Goal: Task Accomplishment & Management: Manage account settings

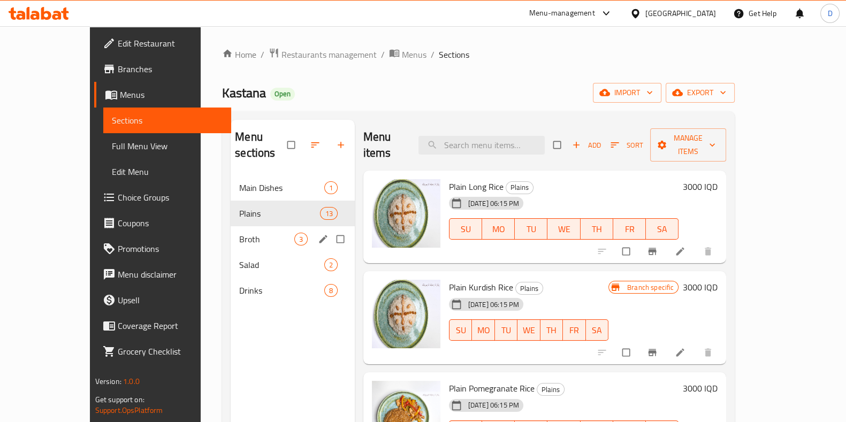
scroll to position [1, 0]
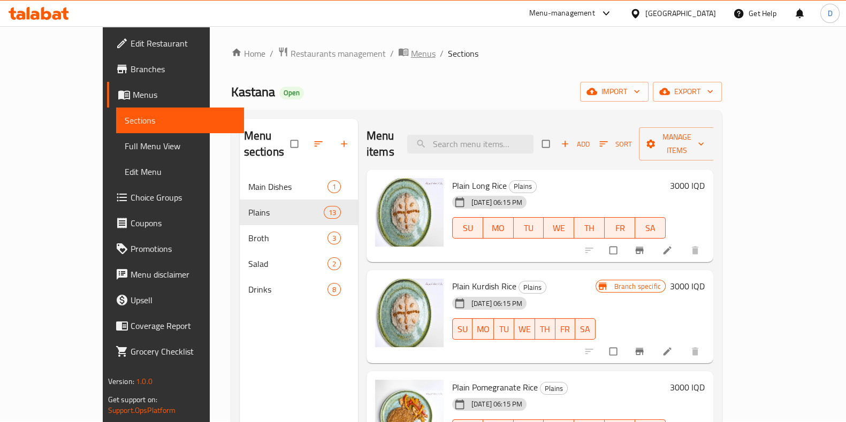
click at [411, 47] on span "Menus" at bounding box center [423, 53] width 25 height 13
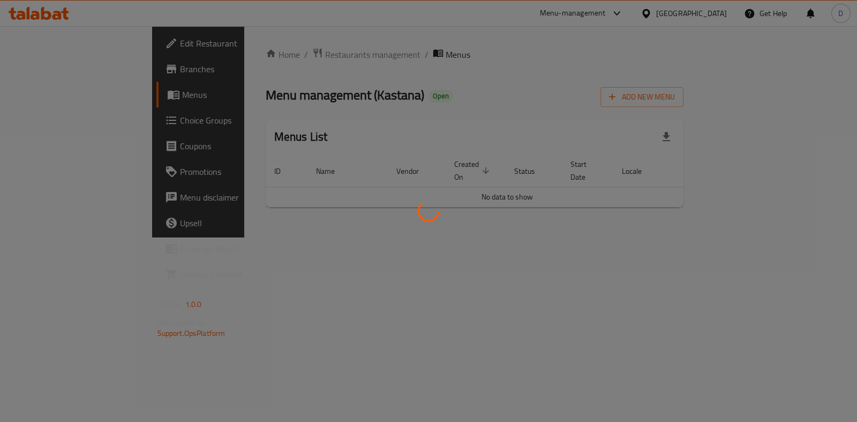
click at [249, 52] on div at bounding box center [428, 211] width 857 height 422
click at [245, 66] on div at bounding box center [428, 211] width 857 height 422
click at [247, 60] on div at bounding box center [428, 211] width 857 height 422
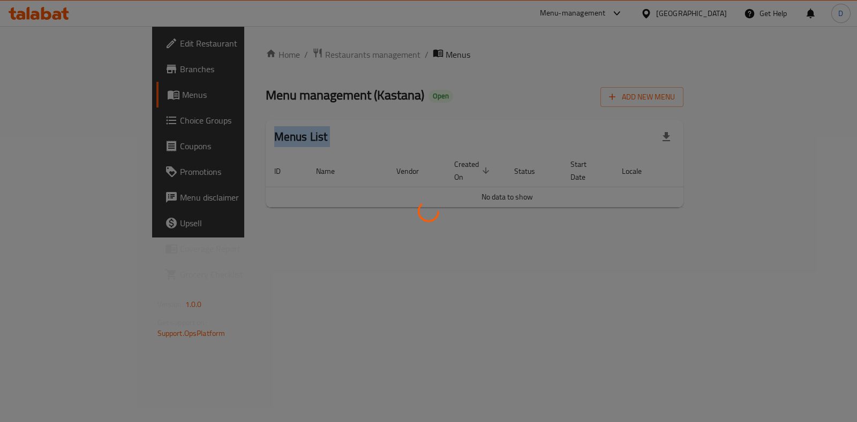
click at [247, 60] on div at bounding box center [428, 211] width 857 height 422
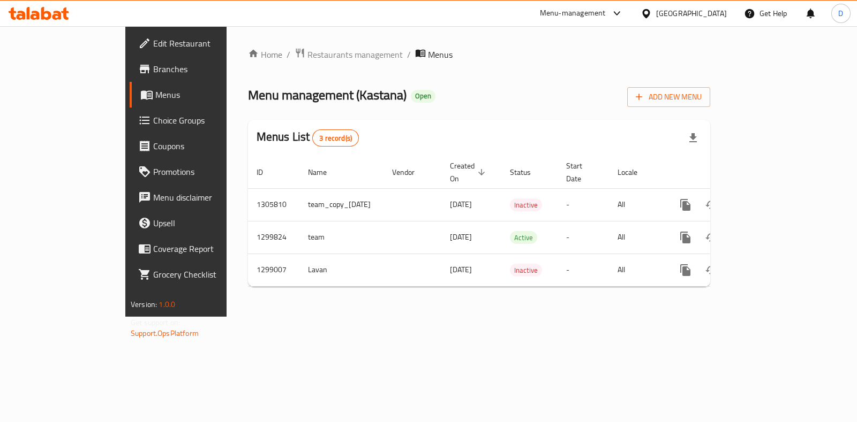
click at [254, 55] on div "Home / Restaurants management / Menus Menu management ( Kastana ) Open Add New …" at bounding box center [479, 172] width 462 height 248
click at [307, 55] on span "Restaurants management" at bounding box center [354, 54] width 95 height 13
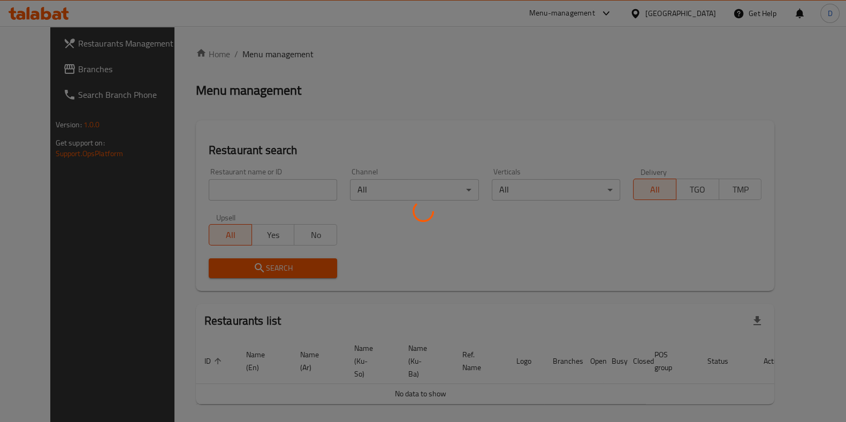
click at [257, 180] on div at bounding box center [423, 211] width 846 height 422
click at [258, 180] on div at bounding box center [423, 211] width 846 height 422
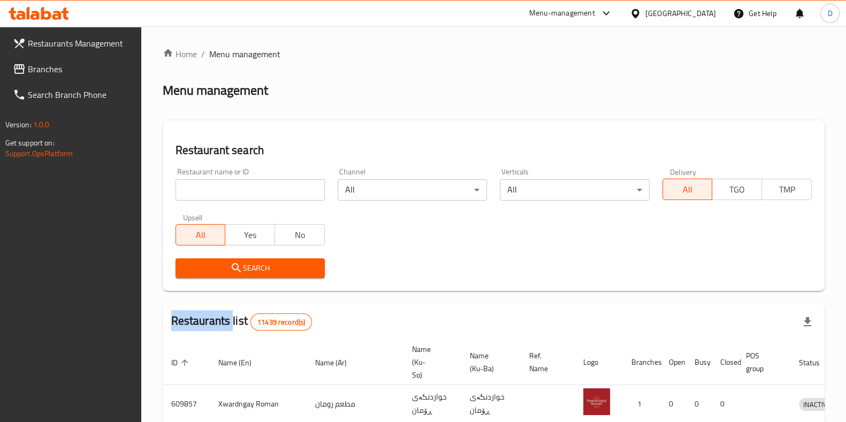
click at [258, 180] on div "Home / Menu management Menu management Restaurant search Restaurant name or ID …" at bounding box center [494, 395] width 662 height 694
click at [258, 180] on input "search" at bounding box center [250, 189] width 149 height 21
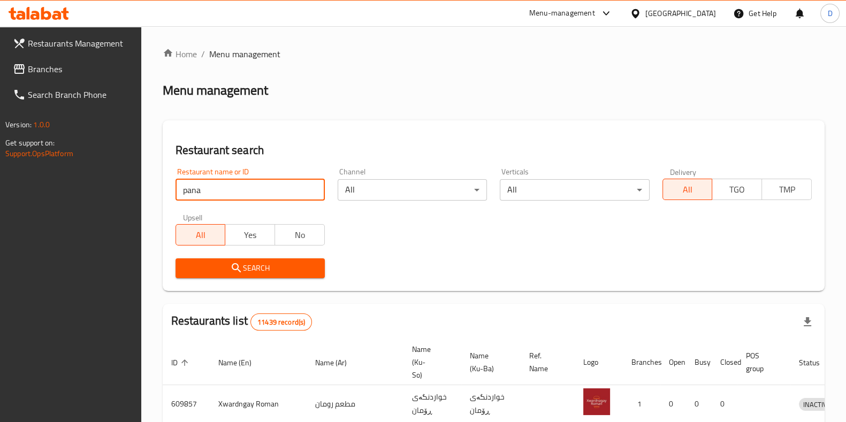
type input "pana"
click button "Search" at bounding box center [250, 269] width 149 height 20
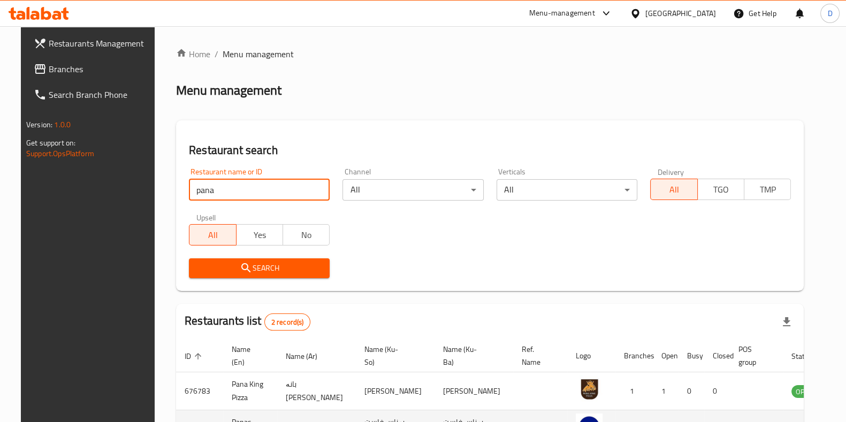
scroll to position [84, 0]
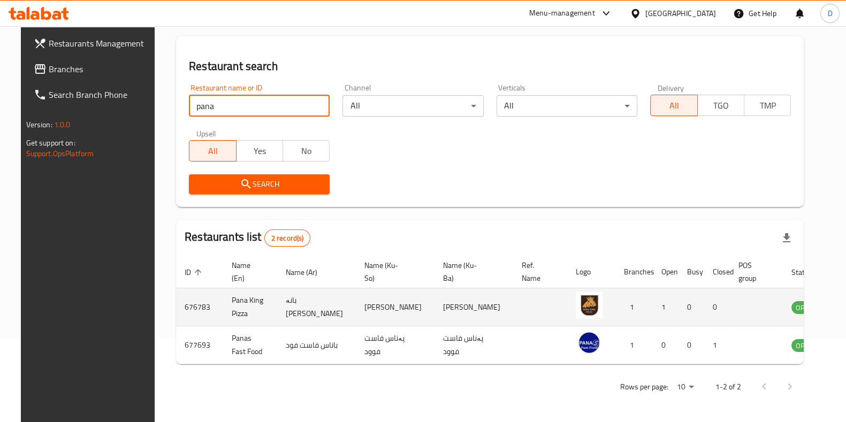
click at [848, 312] on icon "enhanced table" at bounding box center [854, 307] width 13 height 13
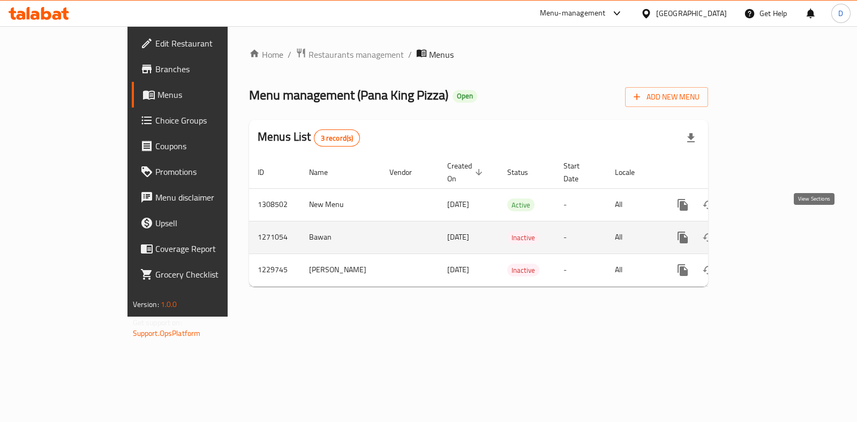
click at [766, 231] on icon "enhanced table" at bounding box center [759, 237] width 13 height 13
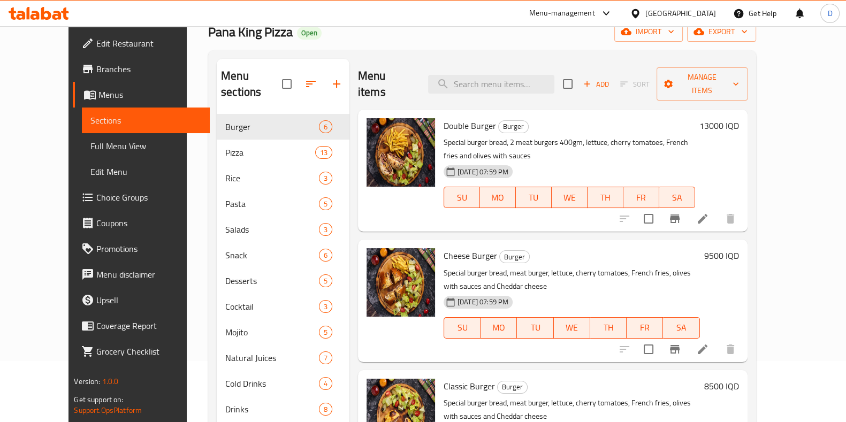
scroll to position [19, 0]
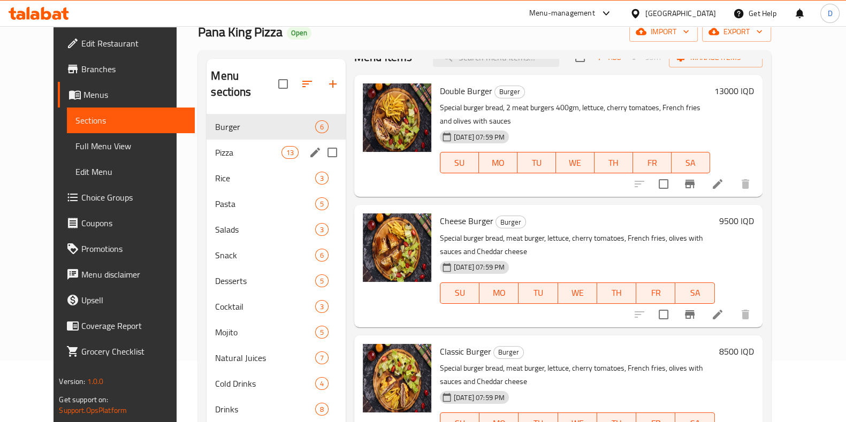
click at [223, 143] on div "Pizza 13" at bounding box center [276, 153] width 139 height 26
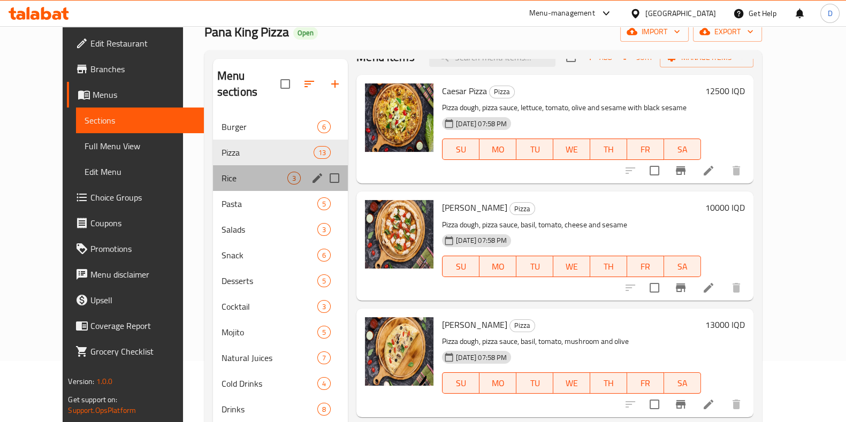
click at [219, 168] on div "Rice 3" at bounding box center [280, 178] width 135 height 26
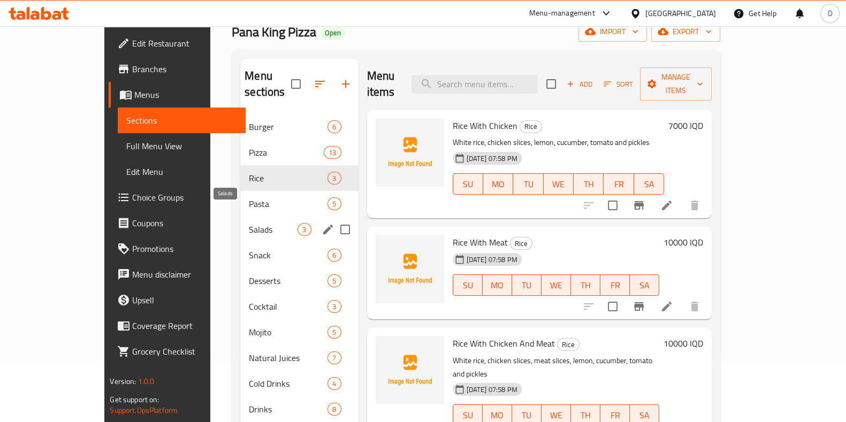
click at [240, 243] on div "Snack 6" at bounding box center [299, 256] width 118 height 26
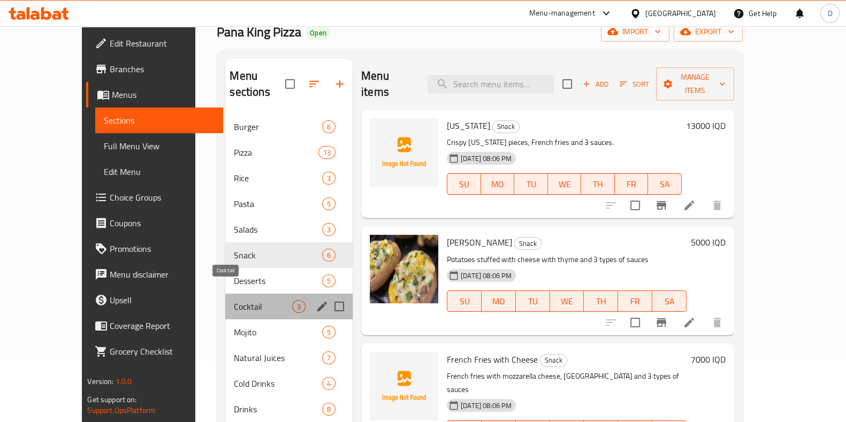
click at [234, 300] on span "Cocktail" at bounding box center [263, 306] width 58 height 13
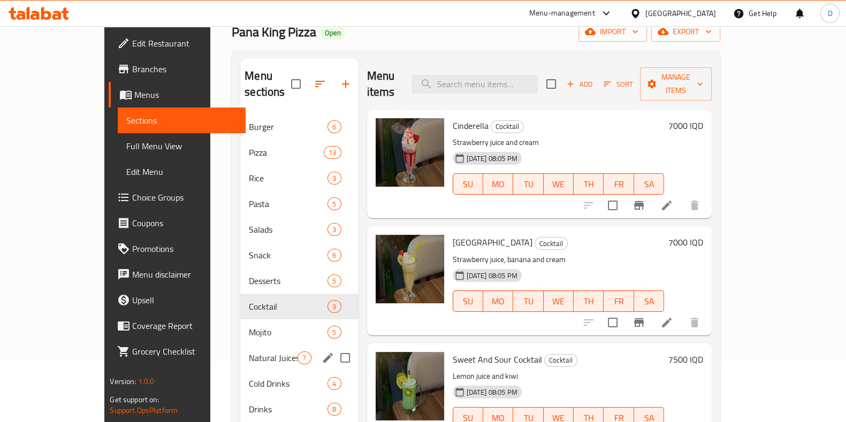
click at [240, 345] on div "Natural Juices 7" at bounding box center [299, 358] width 118 height 26
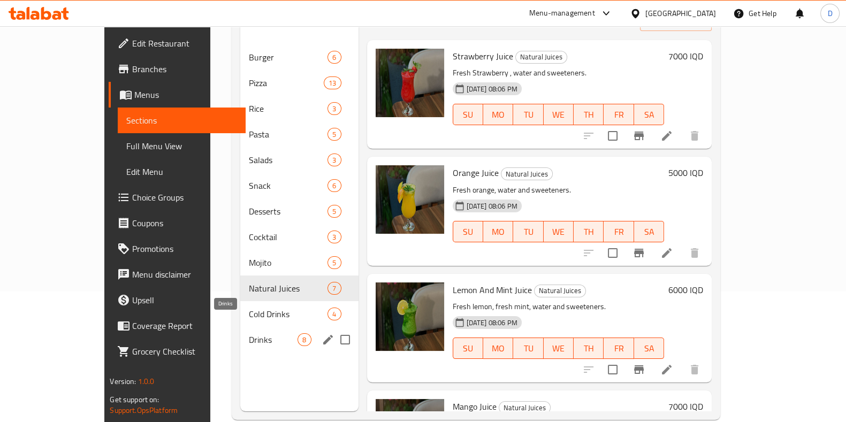
scroll to position [131, 0]
drag, startPoint x: 228, startPoint y: 291, endPoint x: 229, endPoint y: 285, distance: 6.0
click at [249, 308] on span "Cold Drinks" at bounding box center [273, 314] width 49 height 13
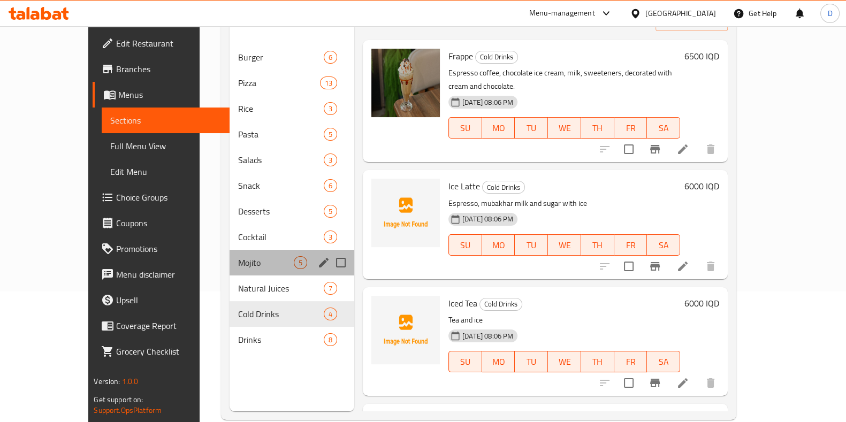
click at [234, 250] on div "Mojito 5" at bounding box center [292, 263] width 125 height 26
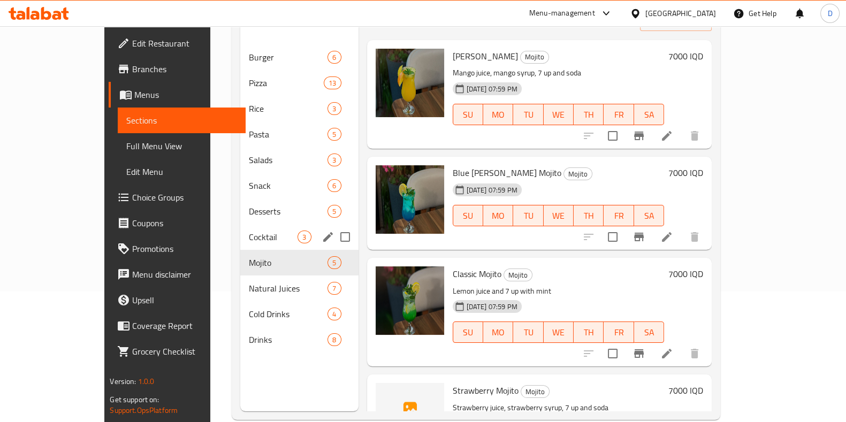
click at [240, 199] on div "Desserts 5" at bounding box center [299, 212] width 118 height 26
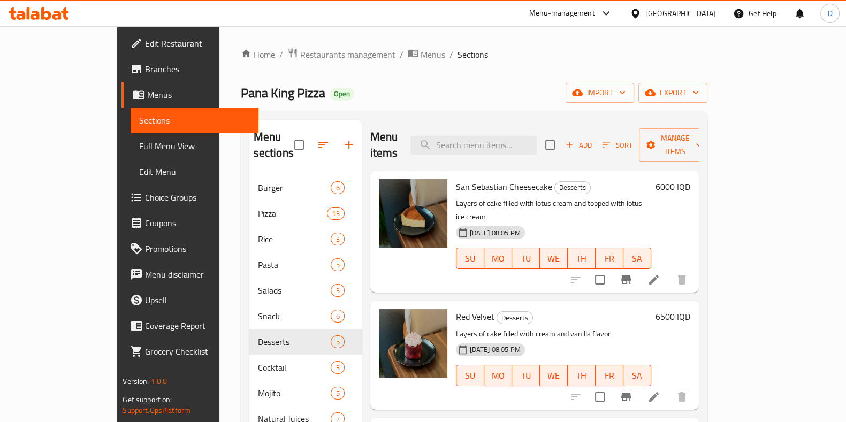
click at [344, 64] on div "Home / Restaurants management / Menus / Sections Pana King Pizza Open import ex…" at bounding box center [474, 299] width 467 height 503
click at [421, 61] on span "Menus" at bounding box center [433, 54] width 25 height 13
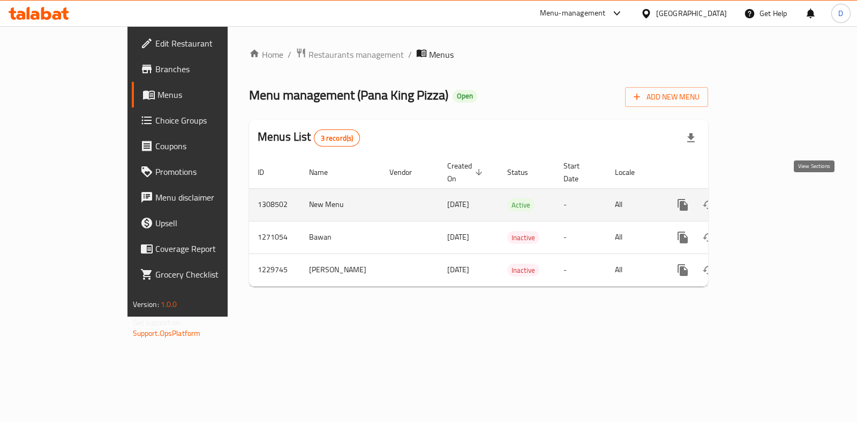
click at [765, 200] on icon "enhanced table" at bounding box center [760, 205] width 10 height 10
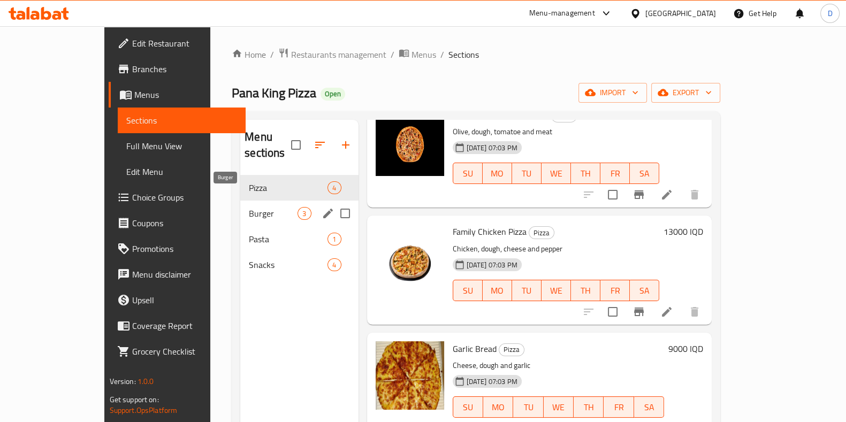
click at [249, 207] on span "Burger" at bounding box center [273, 213] width 49 height 13
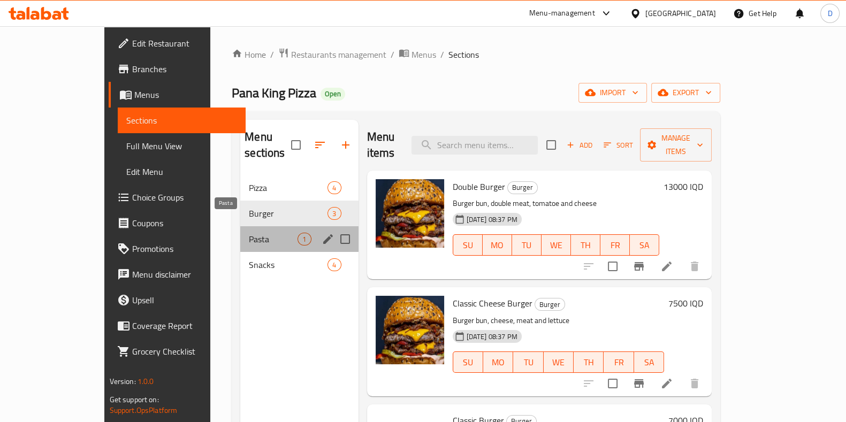
click at [249, 233] on span "Pasta" at bounding box center [273, 239] width 49 height 13
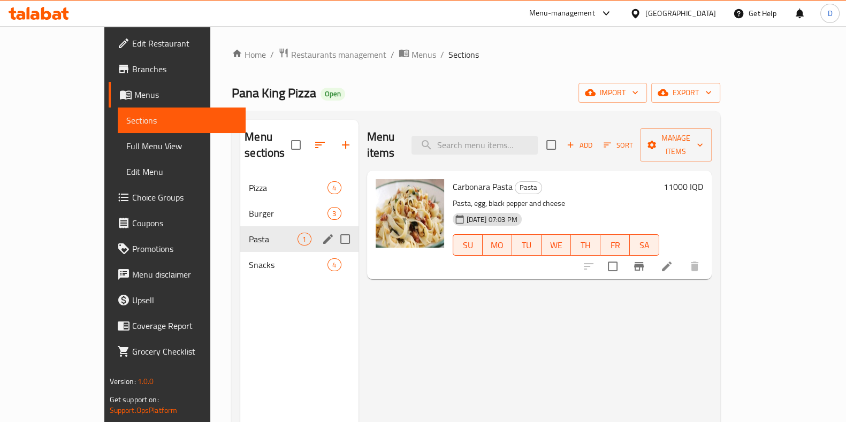
click at [249, 259] on span "Snacks" at bounding box center [288, 265] width 79 height 13
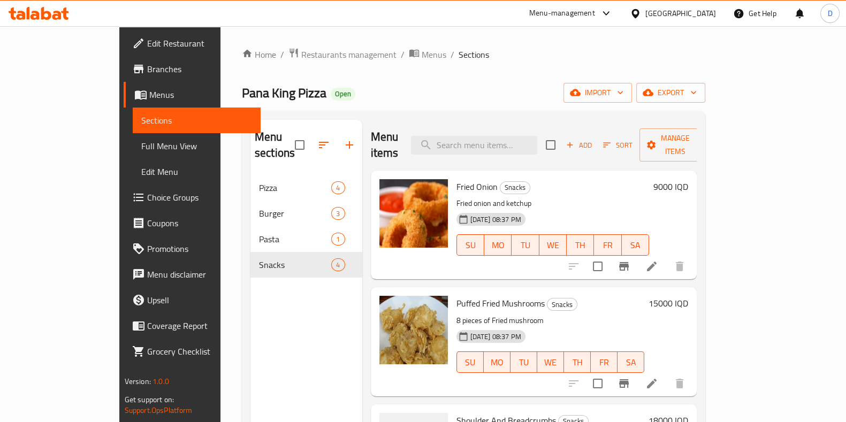
click at [549, 111] on div "Home / Restaurants management / Menus / Sections Pana King Pizza Open import ex…" at bounding box center [474, 299] width 464 height 503
